Goal: Task Accomplishment & Management: Use online tool/utility

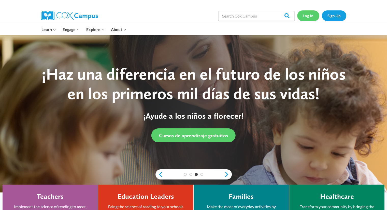
click at [315, 18] on link "Log In" at bounding box center [308, 15] width 22 height 10
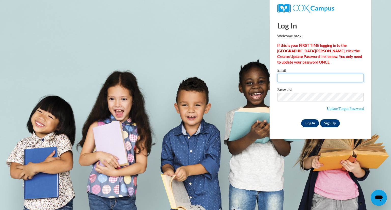
type input "yudelkis.motacuevas@bcesc.org"
click at [311, 125] on input "Log In" at bounding box center [310, 123] width 18 height 8
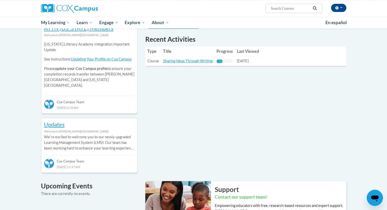
scroll to position [177, 0]
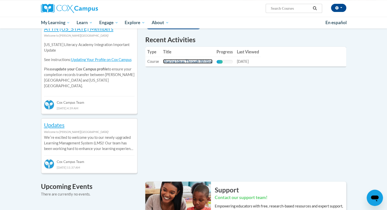
click at [173, 62] on link "Sharing Ideas Through Writing" at bounding box center [187, 61] width 49 height 4
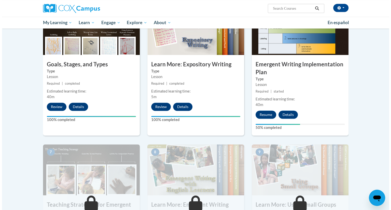
scroll to position [281, 0]
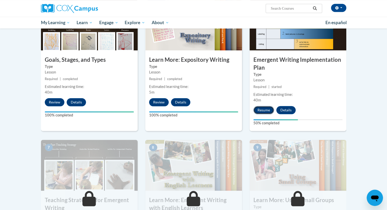
click at [263, 106] on button "Resume" at bounding box center [263, 110] width 21 height 8
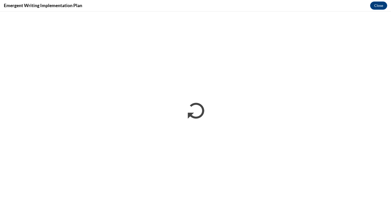
scroll to position [0, 0]
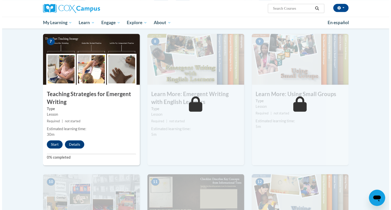
scroll to position [402, 0]
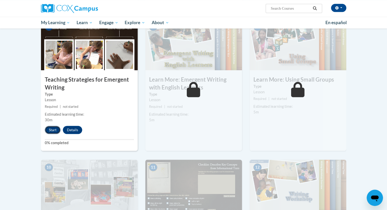
click at [53, 126] on button "Start" at bounding box center [53, 130] width 16 height 8
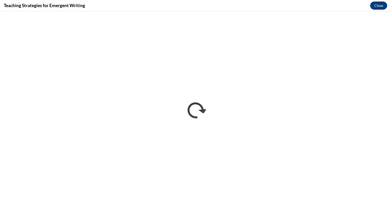
scroll to position [0, 0]
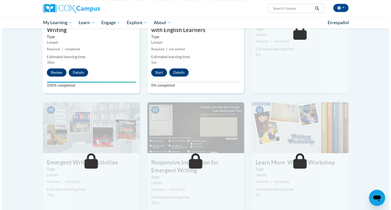
scroll to position [458, 0]
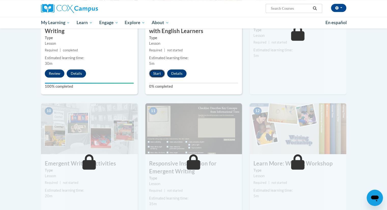
click at [160, 69] on button "Start" at bounding box center [157, 73] width 16 height 8
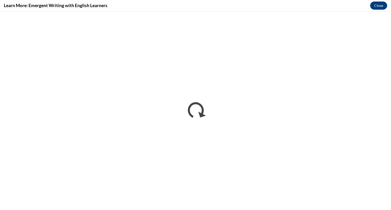
scroll to position [0, 0]
